Goal: Communication & Community: Connect with others

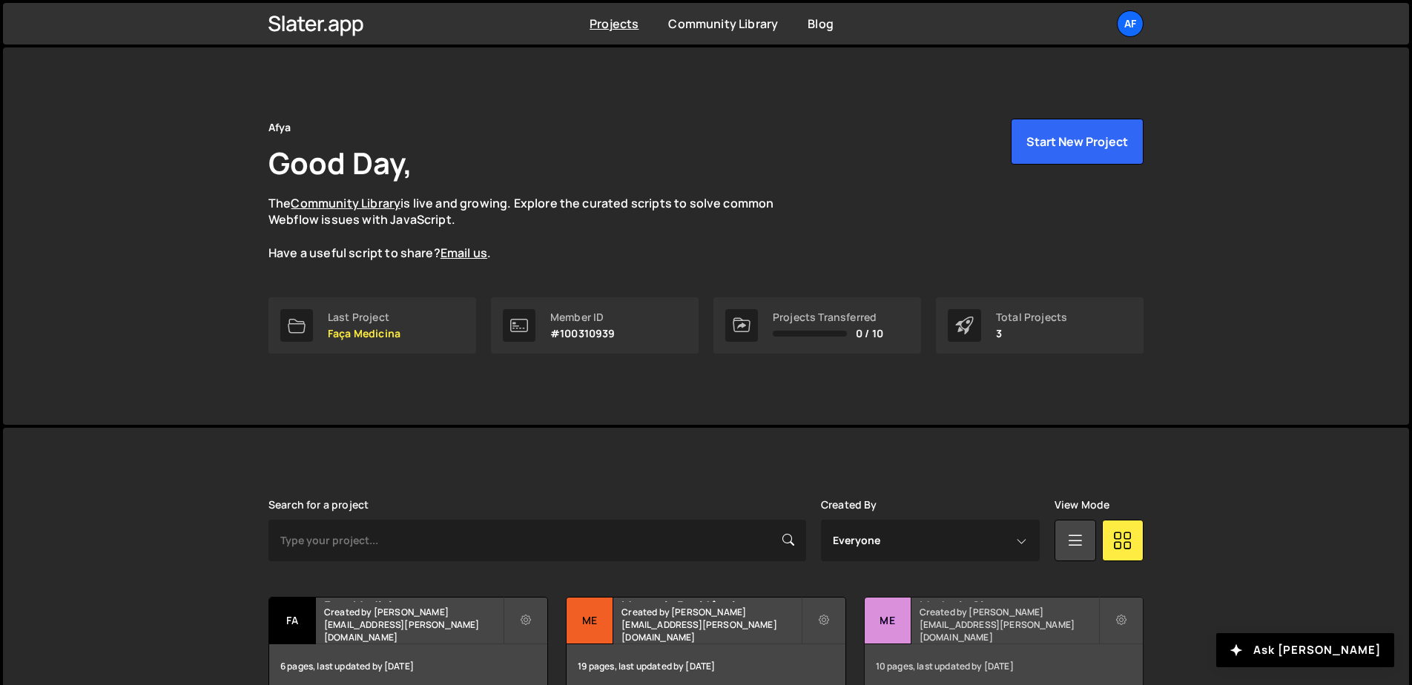
click at [990, 631] on small "Created by [PERSON_NAME][EMAIL_ADDRESS][PERSON_NAME][DOMAIN_NAME]" at bounding box center [1008, 625] width 179 height 38
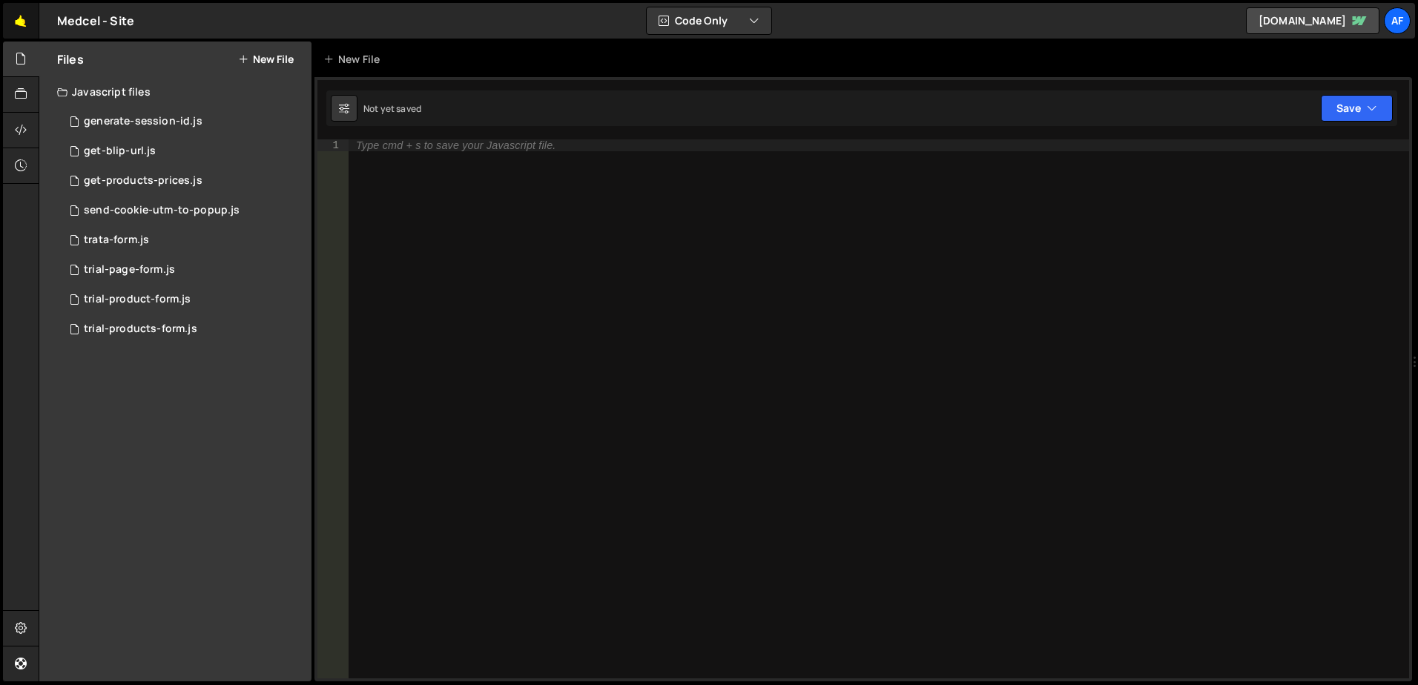
click at [24, 21] on link "🤙" at bounding box center [21, 21] width 36 height 36
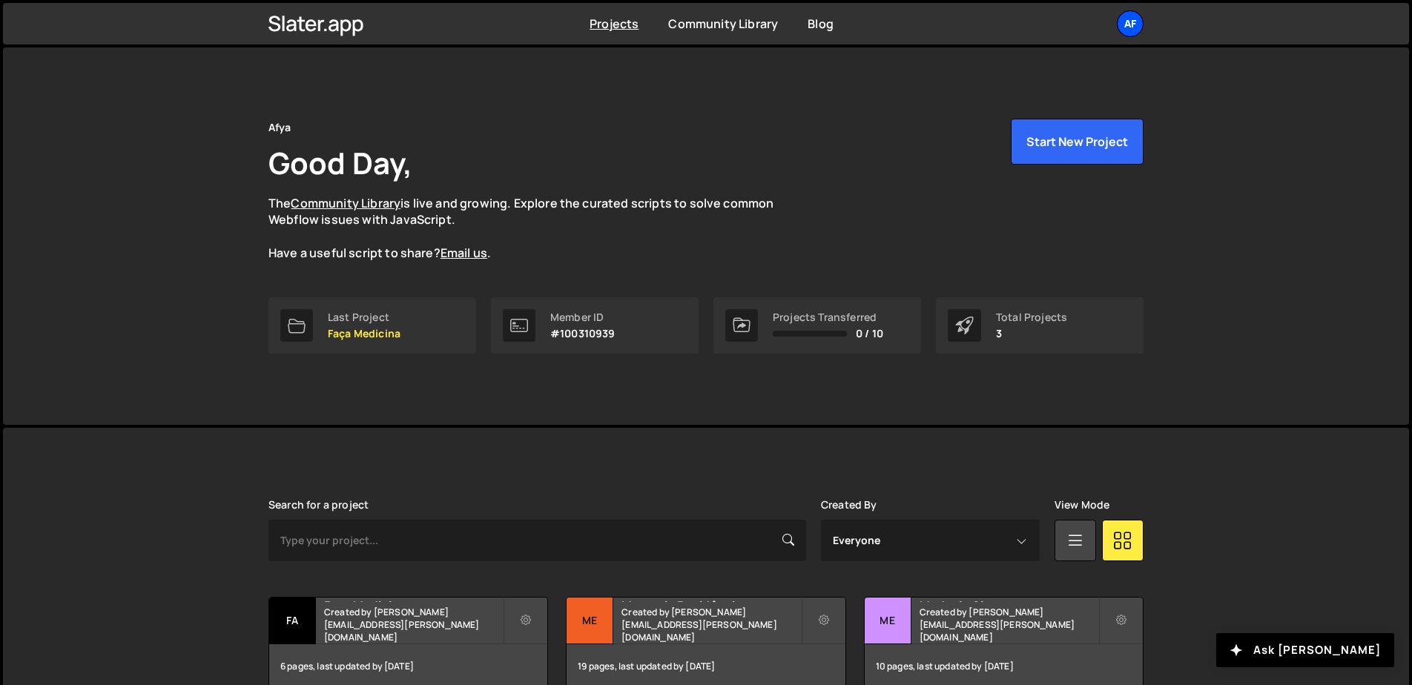
click at [1124, 31] on div "Af" at bounding box center [1130, 23] width 27 height 27
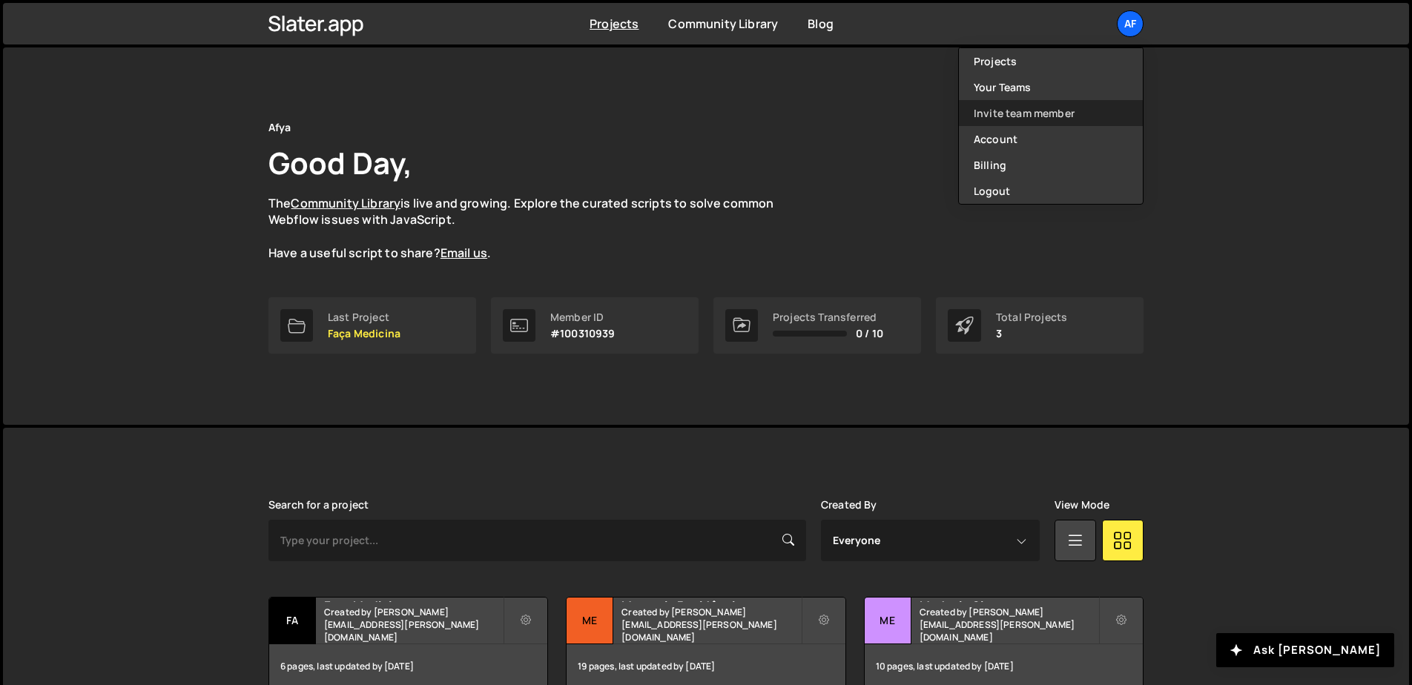
click at [1046, 116] on link "Invite team member" at bounding box center [1051, 113] width 184 height 26
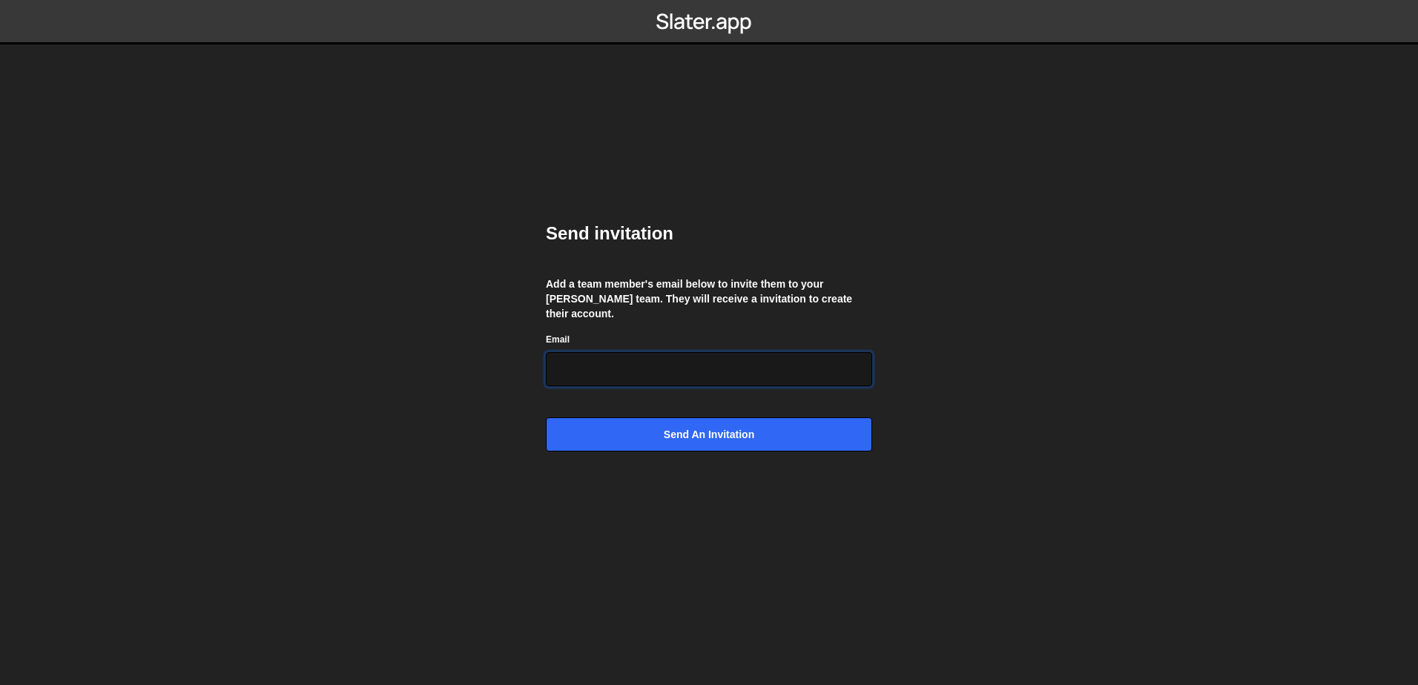
click at [673, 355] on input "Email" at bounding box center [709, 369] width 326 height 34
click at [201, 280] on body "Send invitation Add a team member's email below to invite them to your Slater t…" at bounding box center [709, 342] width 1418 height 685
click at [621, 363] on input "Email" at bounding box center [709, 369] width 326 height 34
paste input "rschxster@gmail.com"
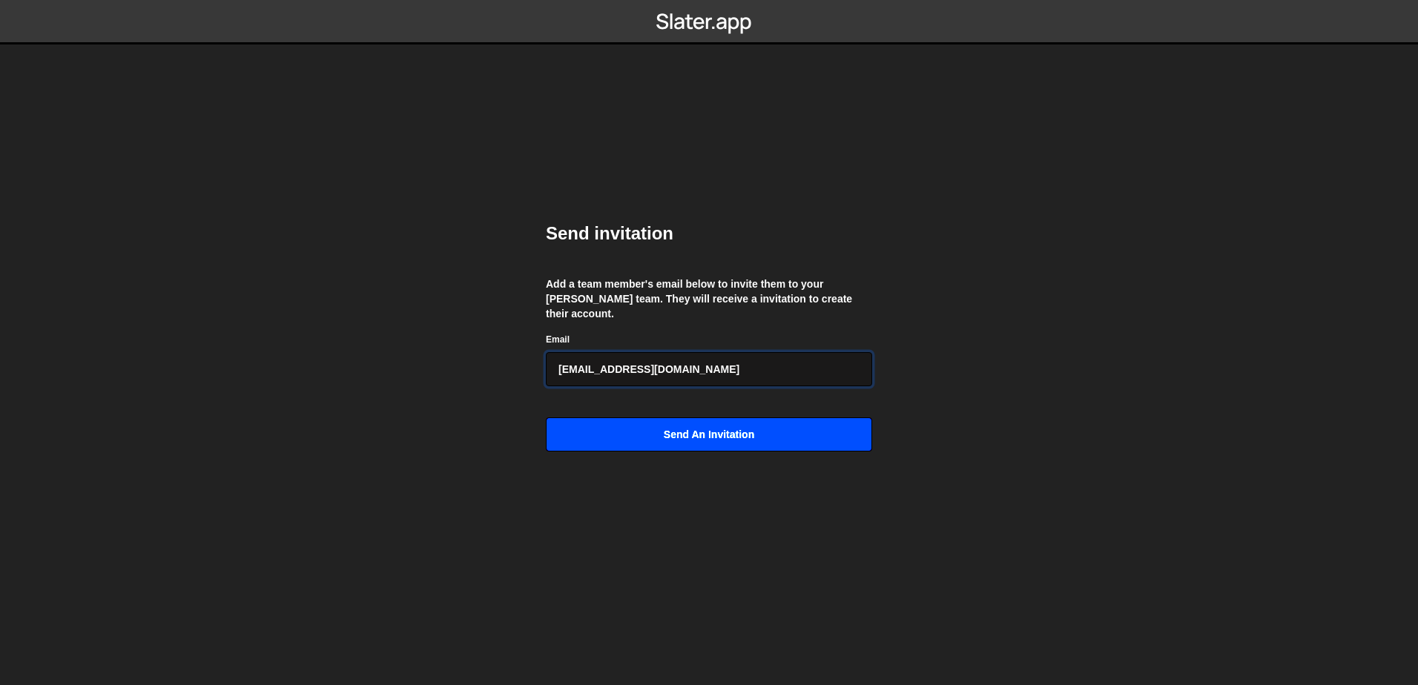
type input "rschxster@gmail.com"
click at [710, 429] on input "Send an invitation" at bounding box center [709, 434] width 326 height 34
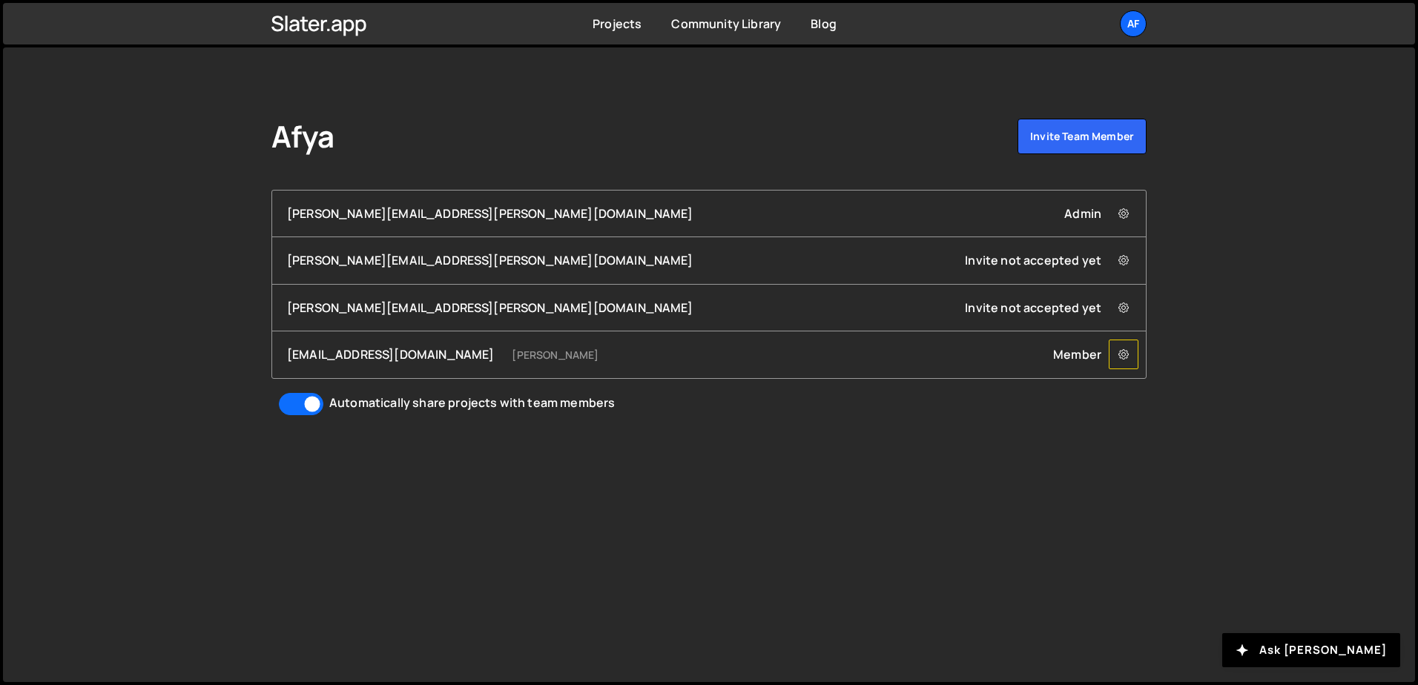
click at [1123, 349] on icon at bounding box center [1123, 354] width 10 height 15
click at [1037, 431] on div "Afya Invite team member [PERSON_NAME][EMAIL_ADDRESS][PERSON_NAME][DOMAIN_NAME] …" at bounding box center [708, 267] width 919 height 440
